Goal: Information Seeking & Learning: Learn about a topic

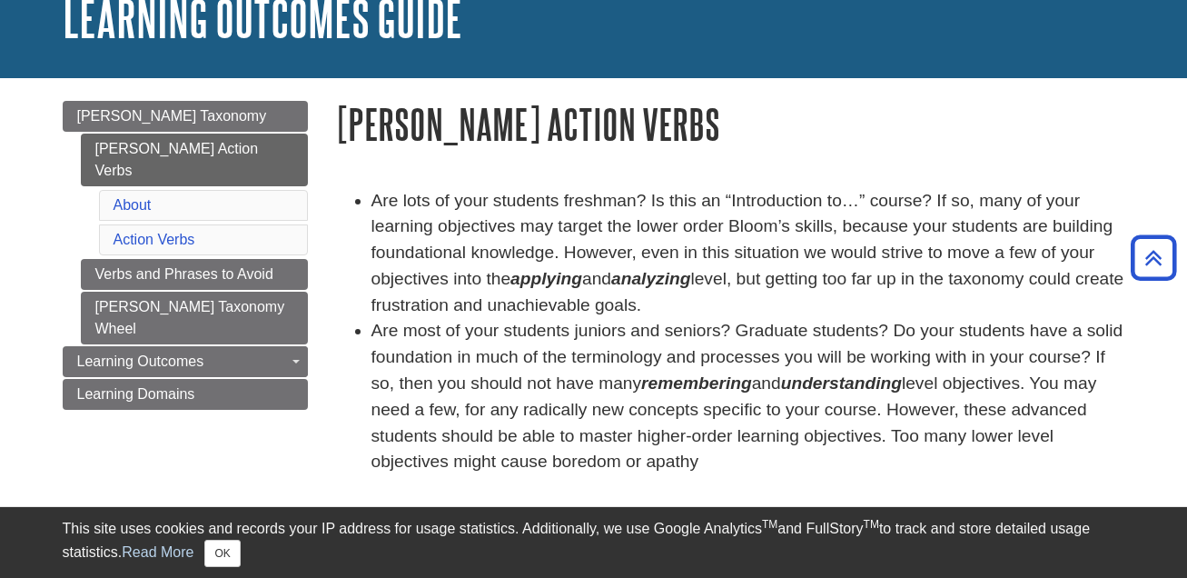
scroll to position [87, 0]
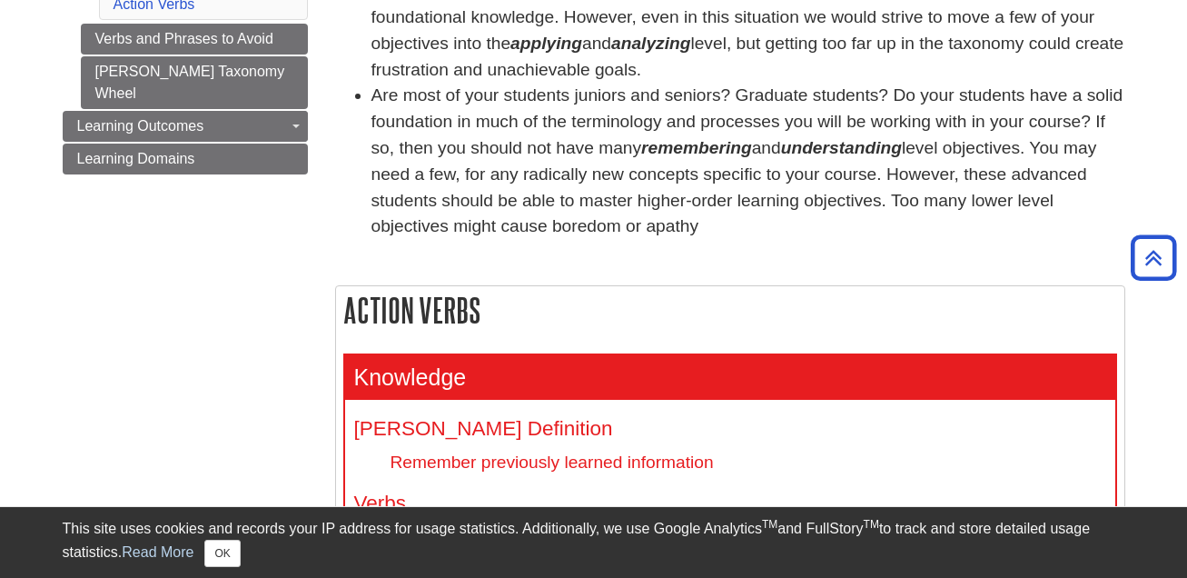
scroll to position [706, 0]
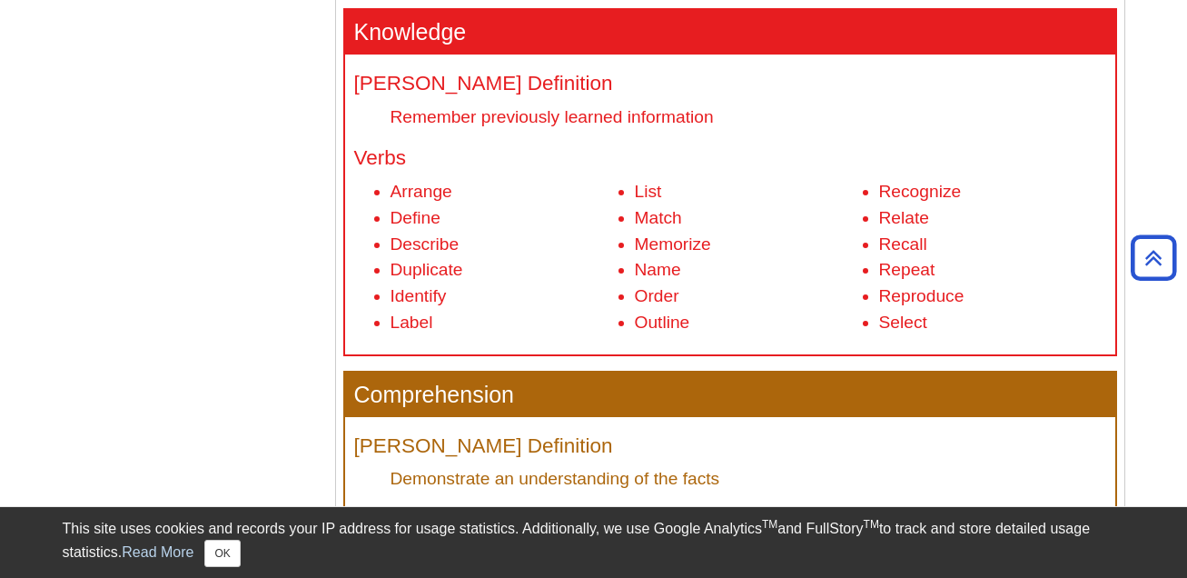
click at [230, 564] on div "This site uses cookies and records your IP address for usage statistics. Additi…" at bounding box center [594, 542] width 1063 height 49
click at [213, 555] on button "OK" at bounding box center [221, 553] width 35 height 27
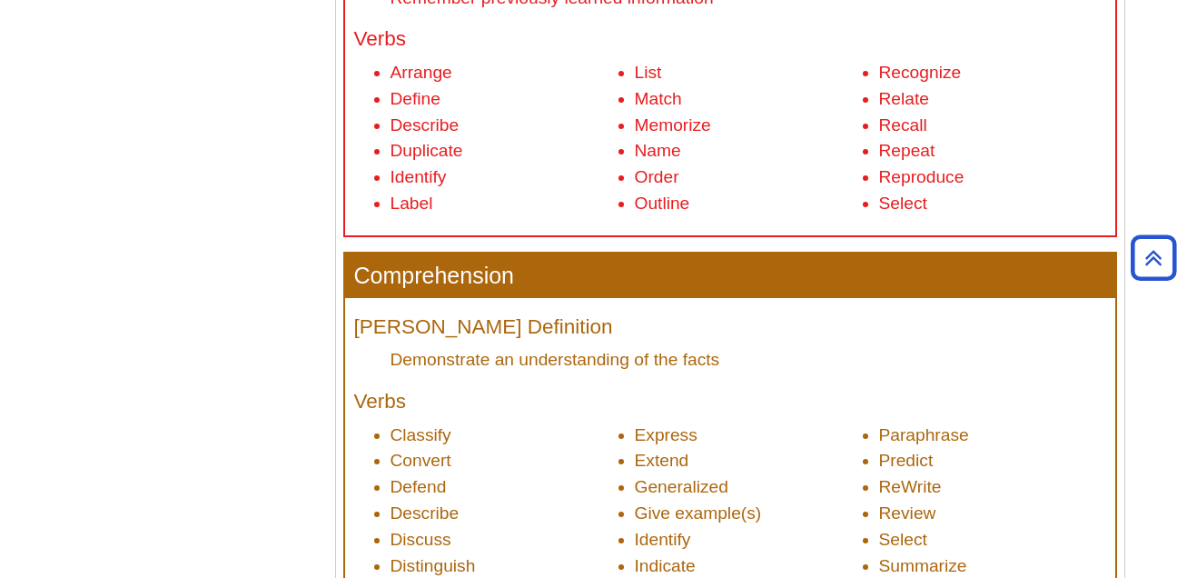
scroll to position [572, 0]
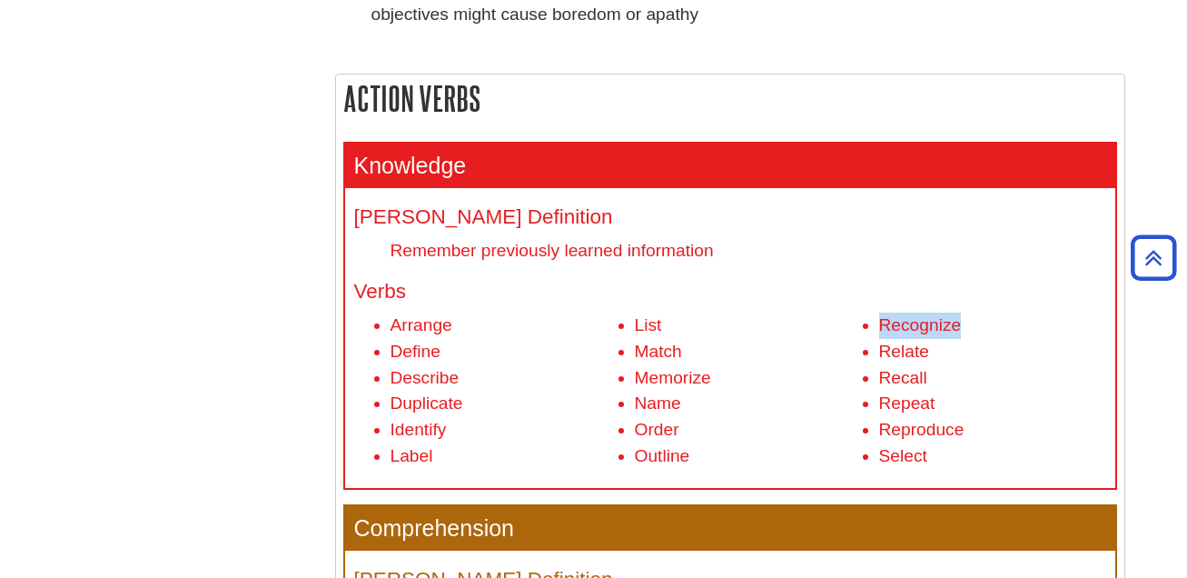
drag, startPoint x: 880, startPoint y: 324, endPoint x: 956, endPoint y: 328, distance: 76.4
click at [956, 328] on li "Recognize" at bounding box center [992, 325] width 227 height 26
drag, startPoint x: 392, startPoint y: 323, endPoint x: 485, endPoint y: 323, distance: 92.6
click at [485, 323] on li "Arrange" at bounding box center [504, 325] width 227 height 26
click at [465, 352] on li "Define" at bounding box center [504, 352] width 227 height 26
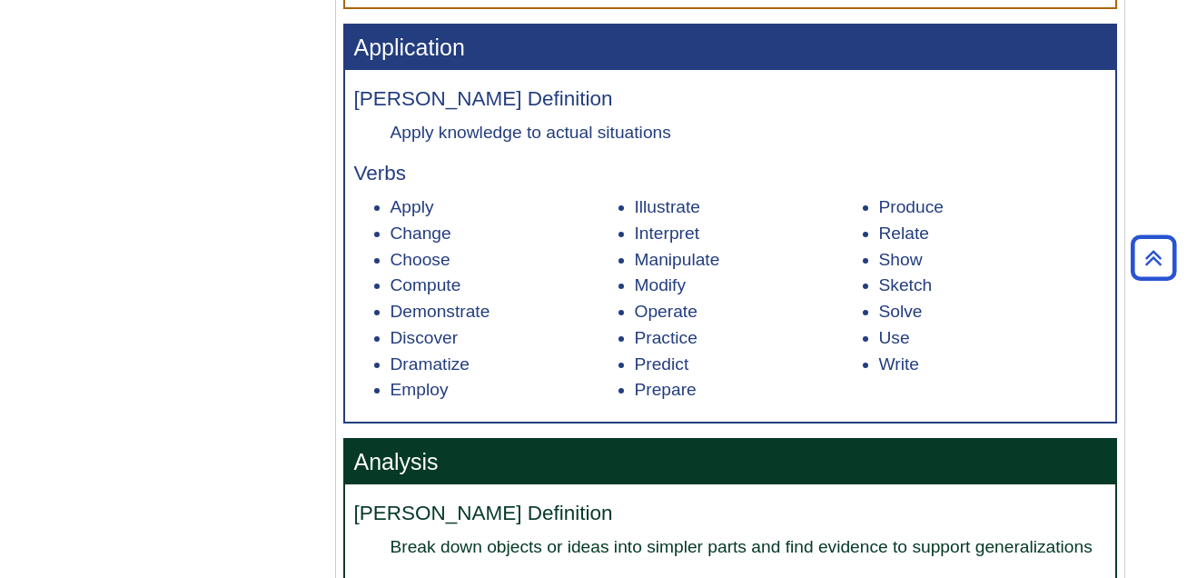
scroll to position [1466, 0]
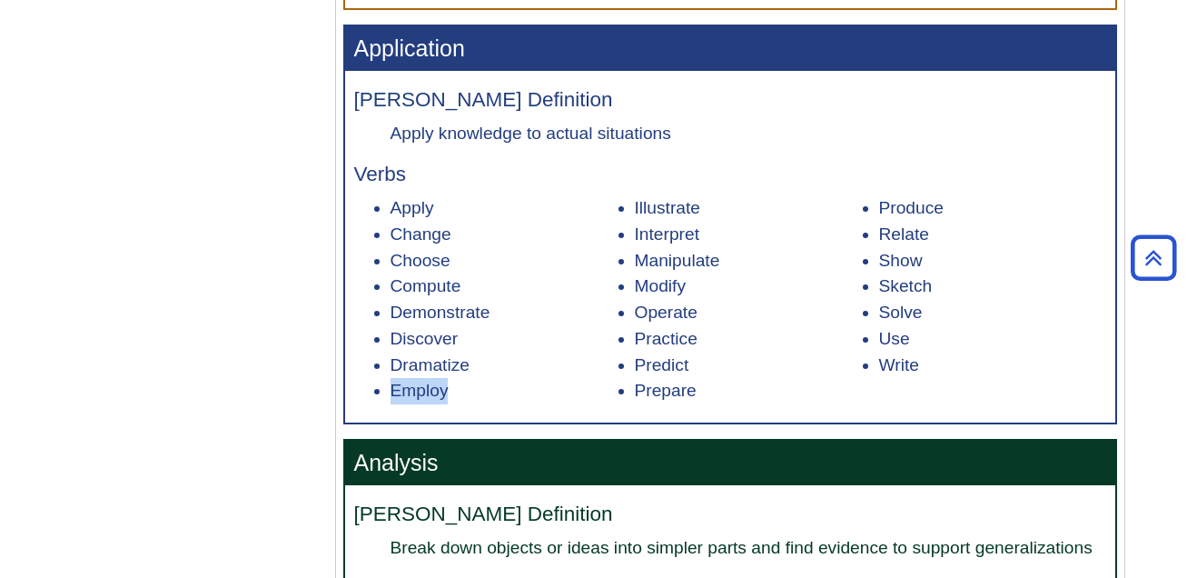
drag, startPoint x: 384, startPoint y: 387, endPoint x: 490, endPoint y: 393, distance: 105.6
click at [490, 393] on ul "Apply Change Choose Compute Demonstrate Discover Dramatize Employ Illustrate In…" at bounding box center [730, 299] width 752 height 209
copy li "Employ"
click at [565, 372] on li "Dramatize" at bounding box center [504, 365] width 227 height 26
drag, startPoint x: 702, startPoint y: 212, endPoint x: 619, endPoint y: 212, distance: 82.7
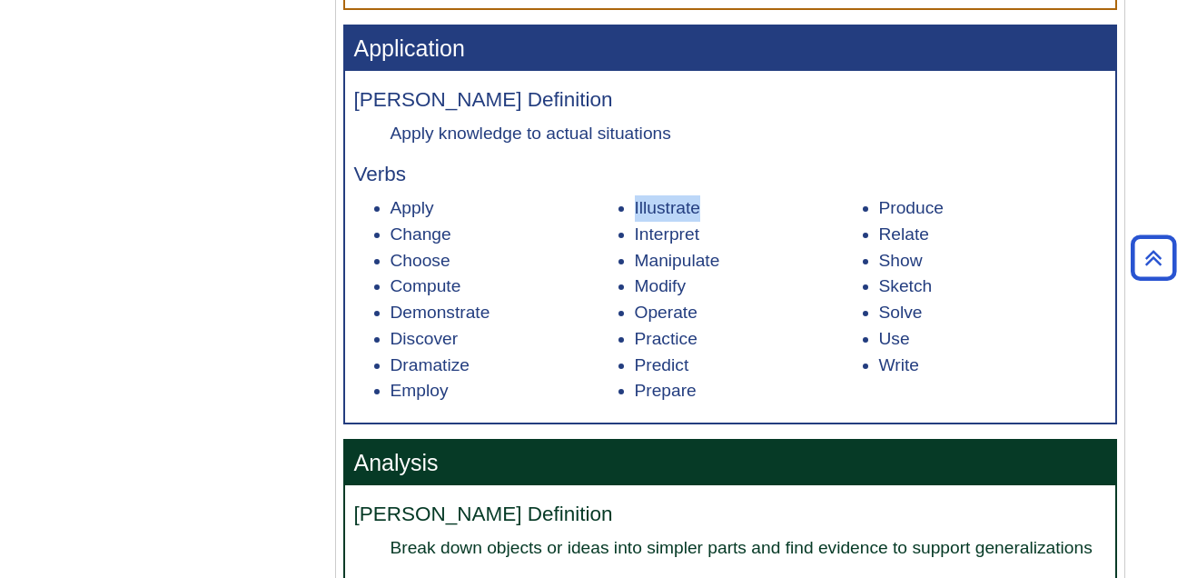
click at [635, 212] on li "Illustrate" at bounding box center [748, 208] width 227 height 26
click at [745, 277] on li "Modify" at bounding box center [748, 286] width 227 height 26
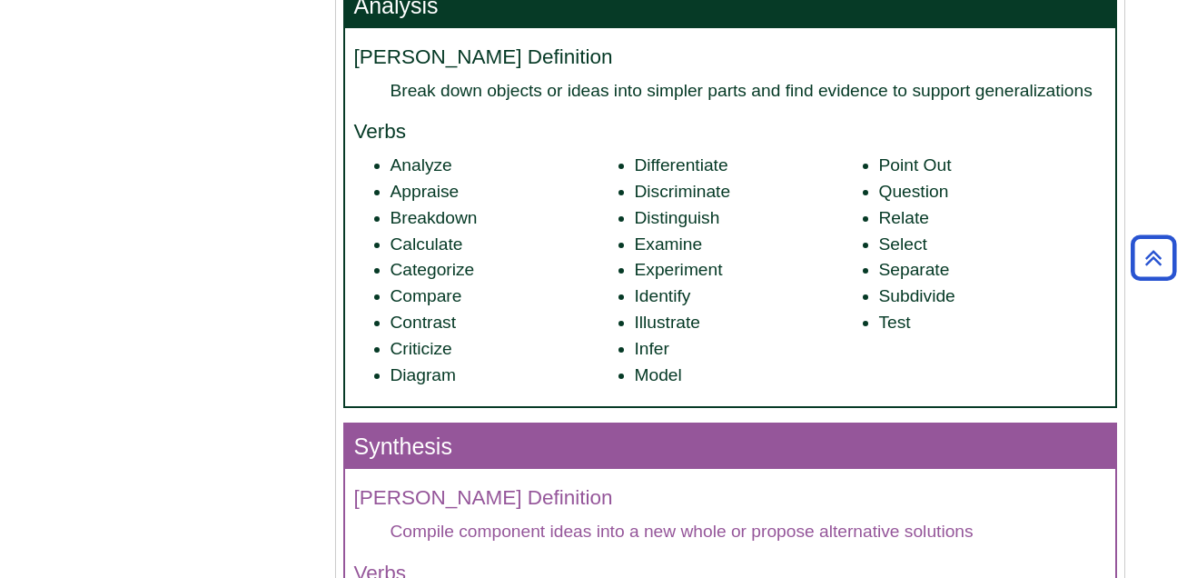
scroll to position [2054, 0]
